Goal: Navigation & Orientation: Find specific page/section

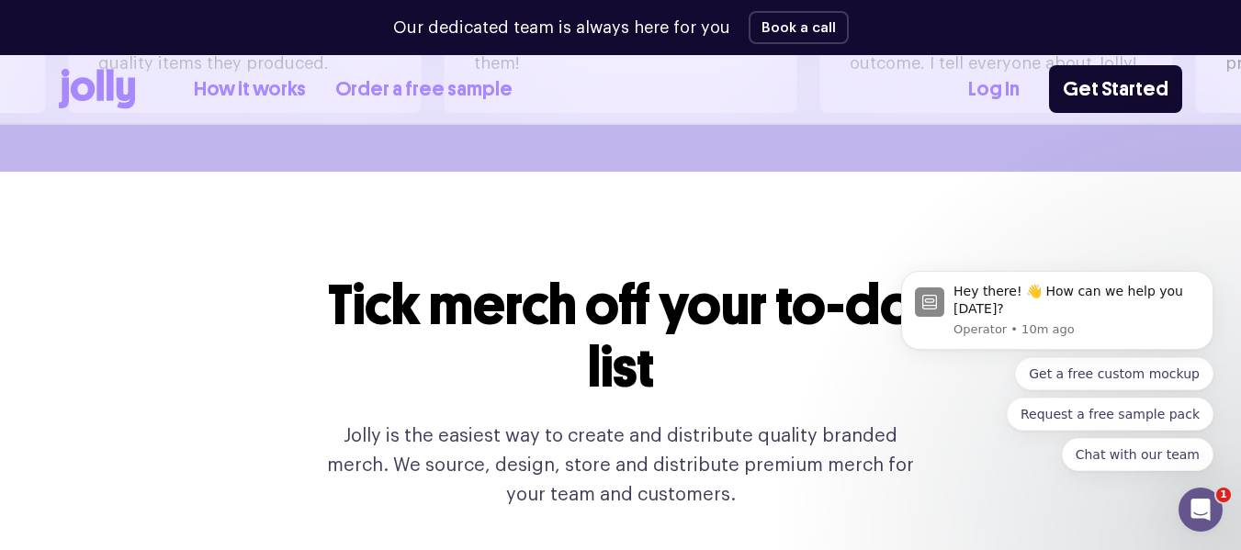
scroll to position [1653, 0]
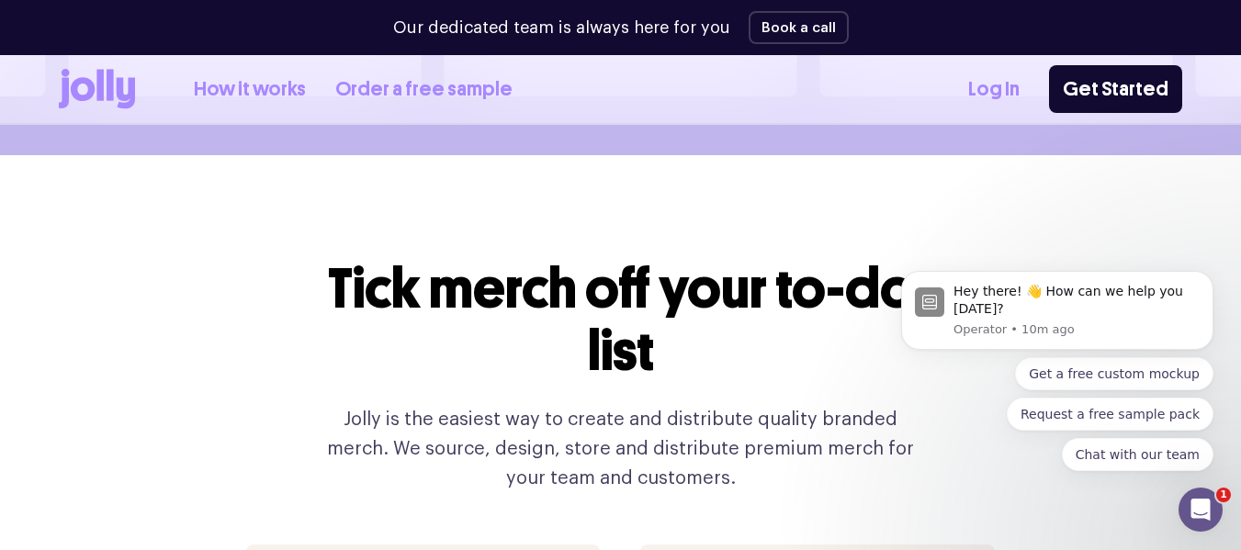
click at [180, 90] on div "How it works Order a free sample" at bounding box center [286, 89] width 454 height 40
click at [201, 89] on link "How it works" at bounding box center [250, 89] width 112 height 30
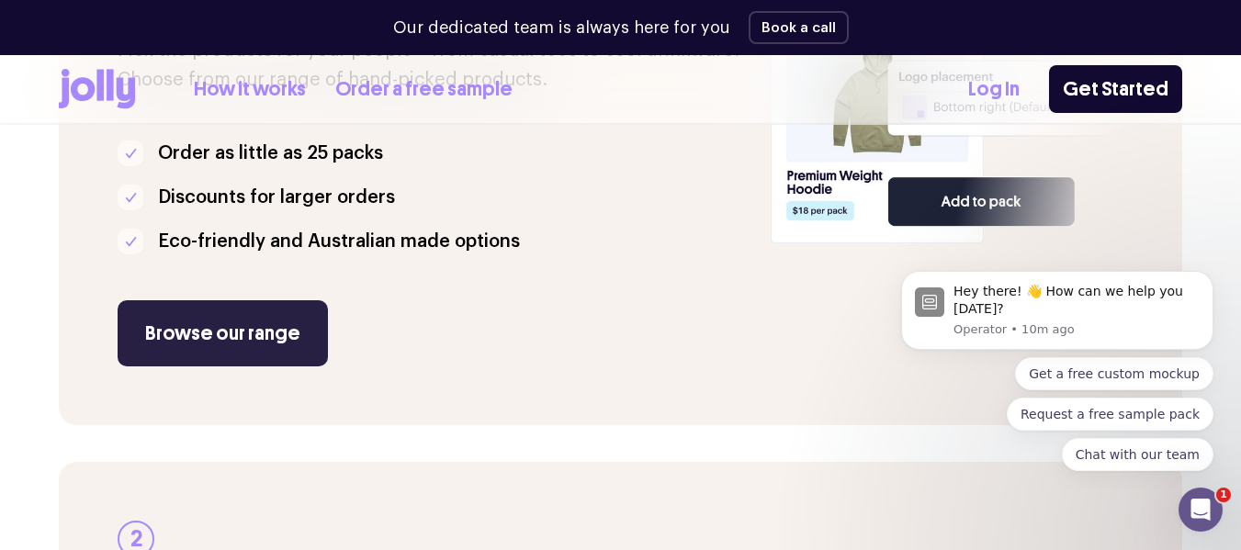
scroll to position [551, 0]
click at [241, 338] on link "Browse our range" at bounding box center [223, 332] width 210 height 66
